Goal: Task Accomplishment & Management: Understand process/instructions

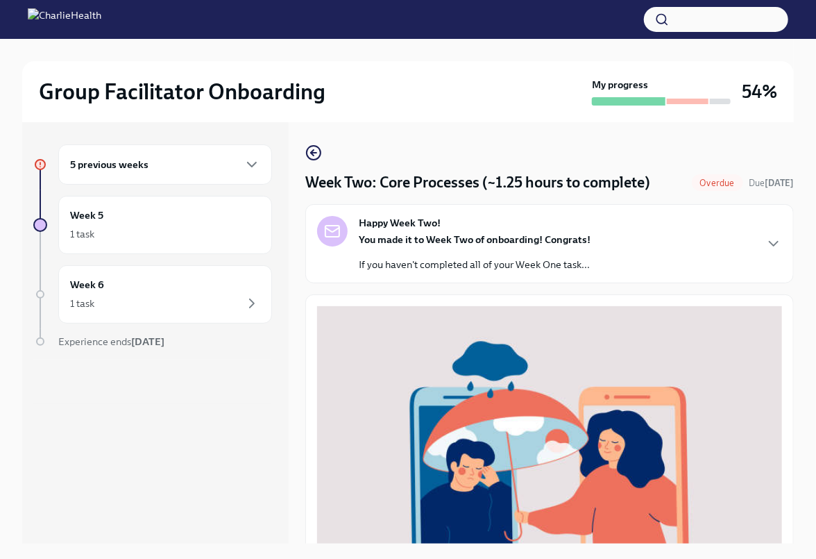
click at [144, 164] on h6 "5 previous weeks" at bounding box center [109, 164] width 78 height 15
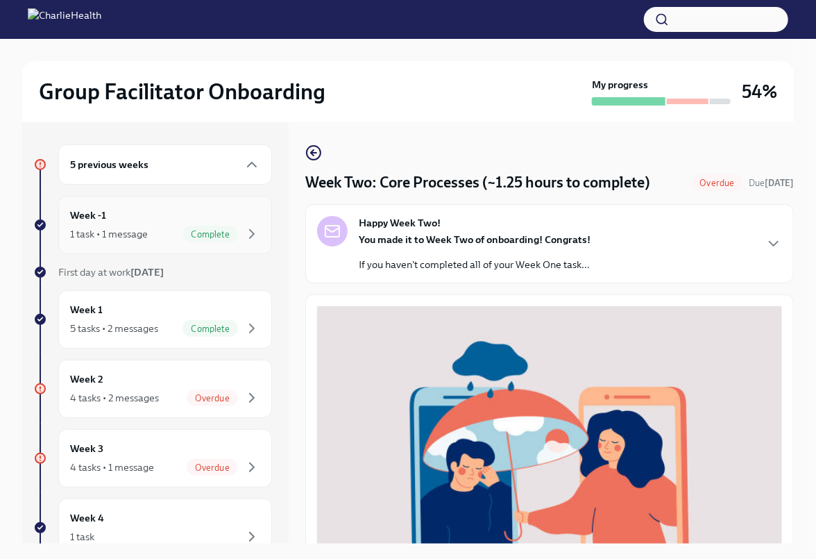
click at [143, 224] on div "Week -1 1 task • 1 message Complete" at bounding box center [165, 225] width 190 height 35
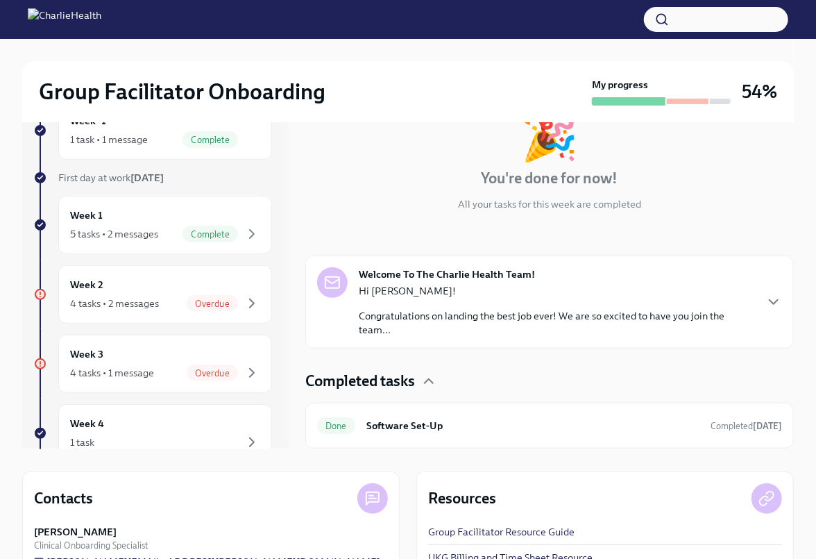
scroll to position [199, 0]
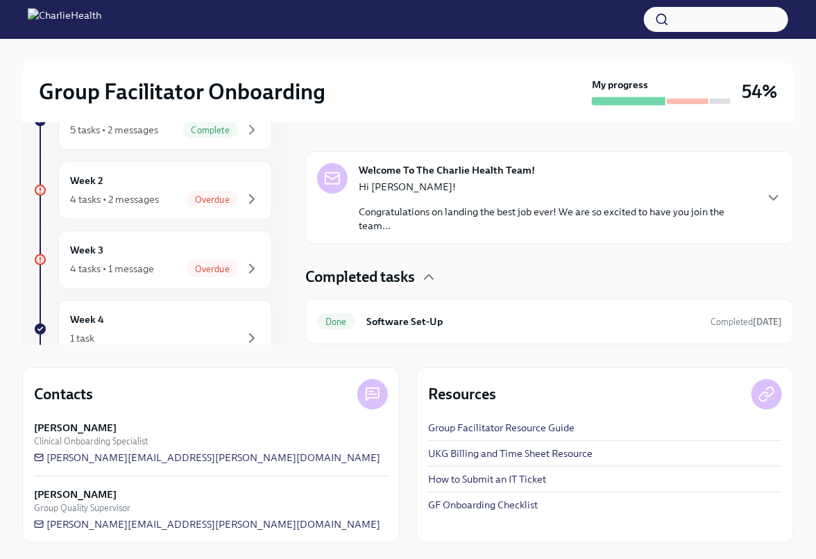
click at [462, 505] on link "GF Onboarding Checklist" at bounding box center [483, 505] width 110 height 14
